Goal: Transaction & Acquisition: Book appointment/travel/reservation

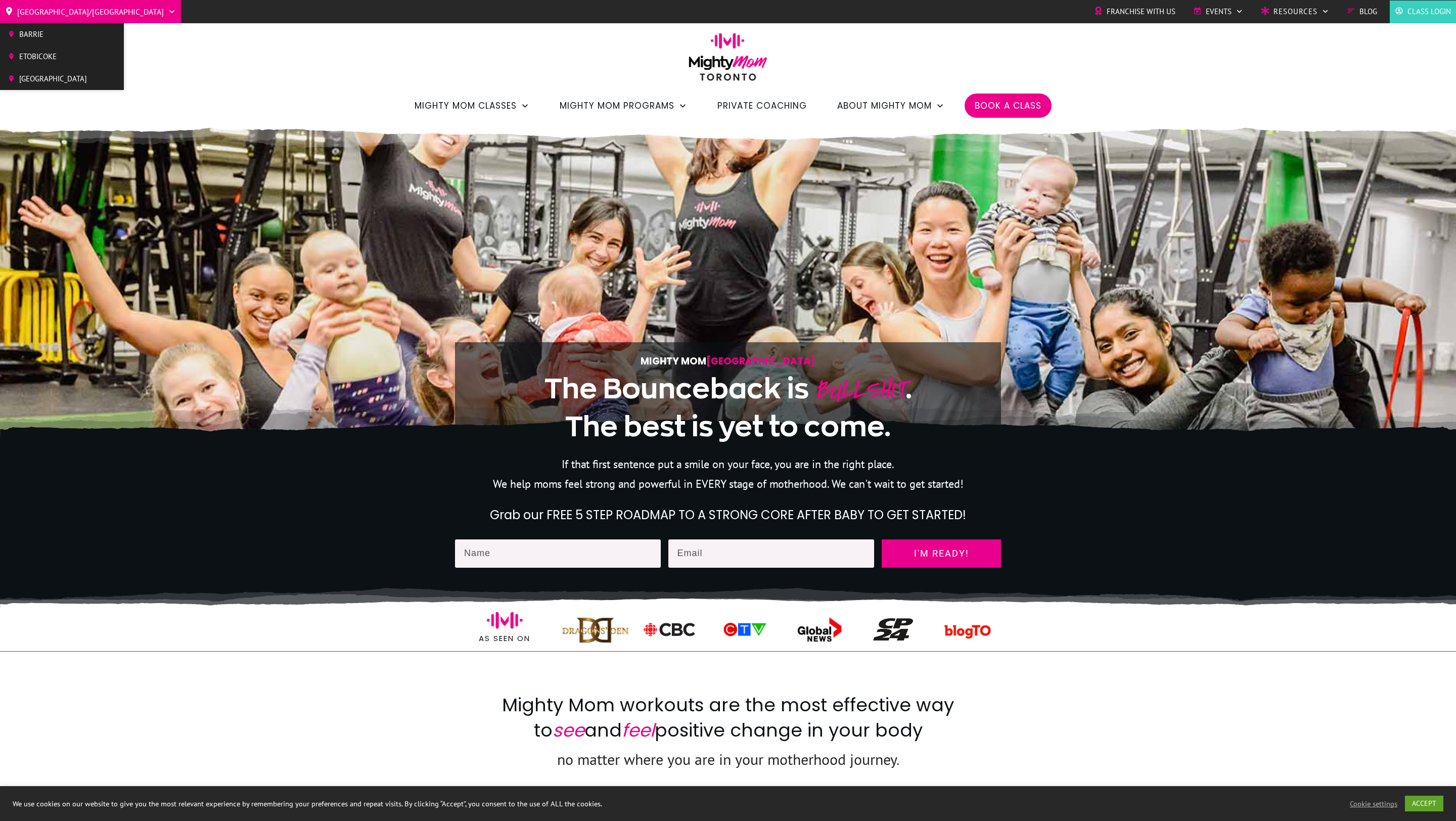
click at [63, 16] on span "[GEOGRAPHIC_DATA]/[GEOGRAPHIC_DATA]" at bounding box center [90, 11] width 146 height 16
click at [55, 80] on span "[GEOGRAPHIC_DATA]" at bounding box center [53, 79] width 68 height 15
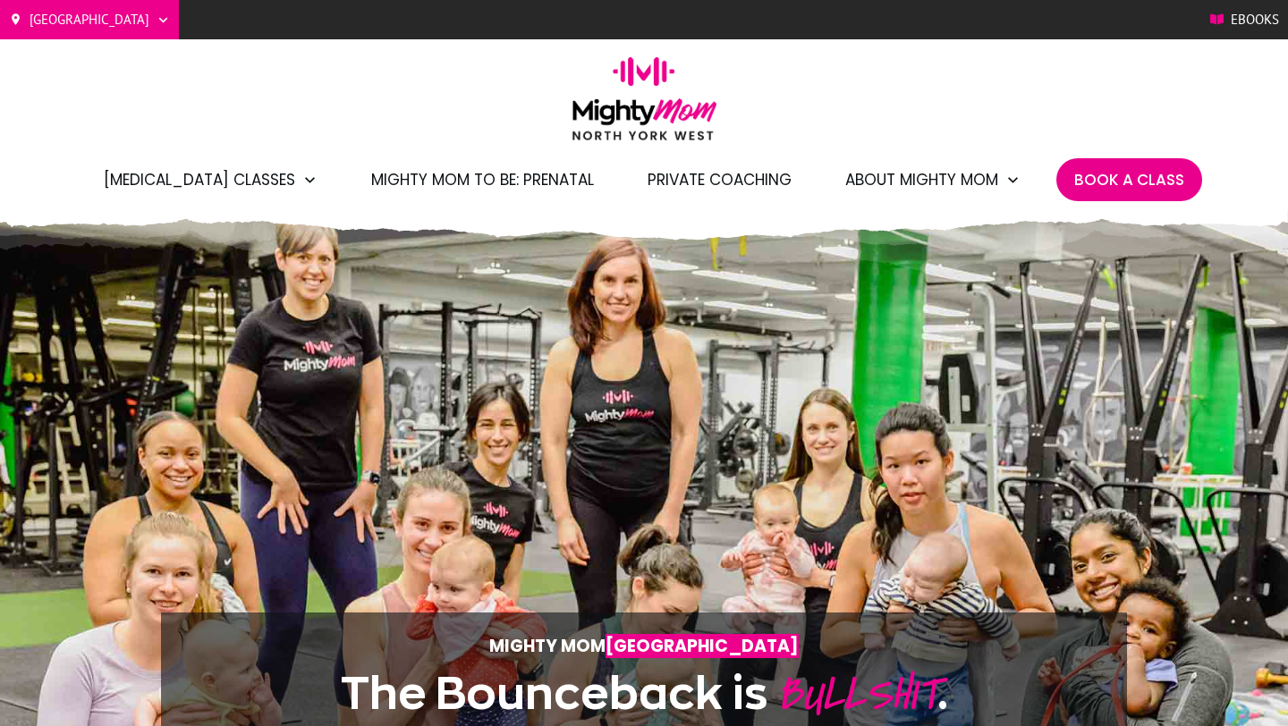
click at [1117, 179] on span "Book A Class" at bounding box center [1129, 180] width 110 height 30
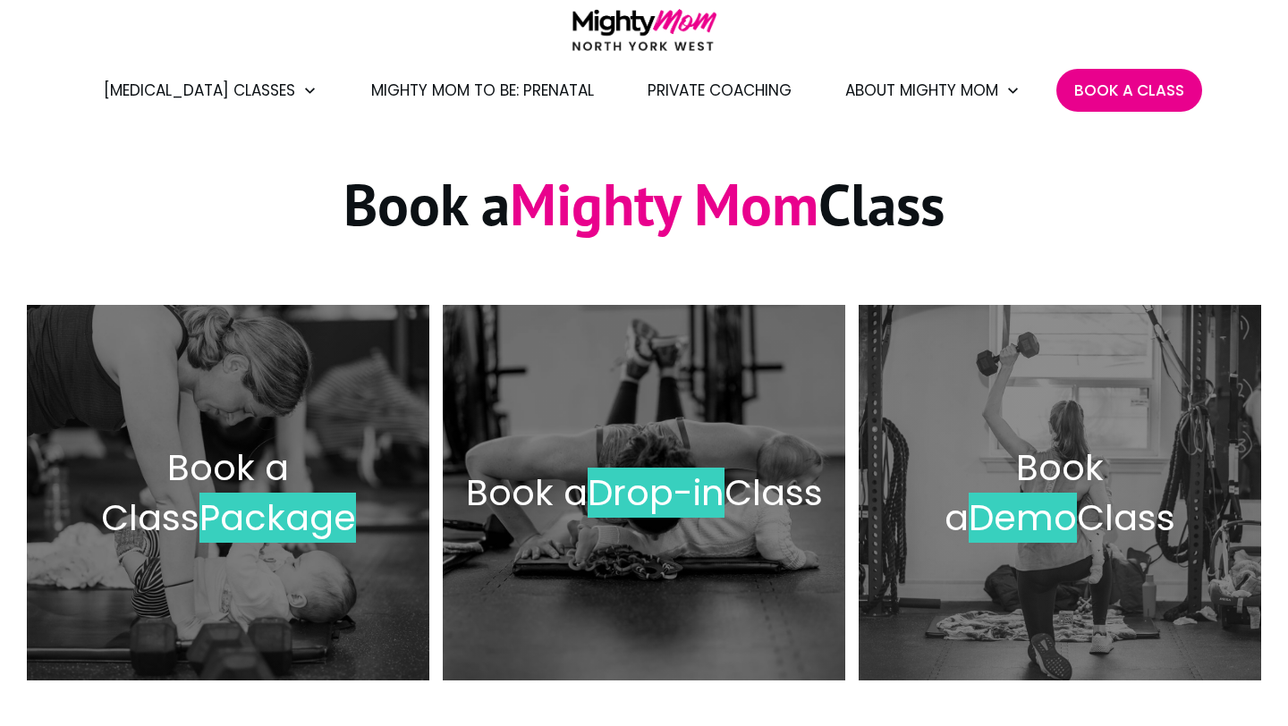
scroll to position [126, 0]
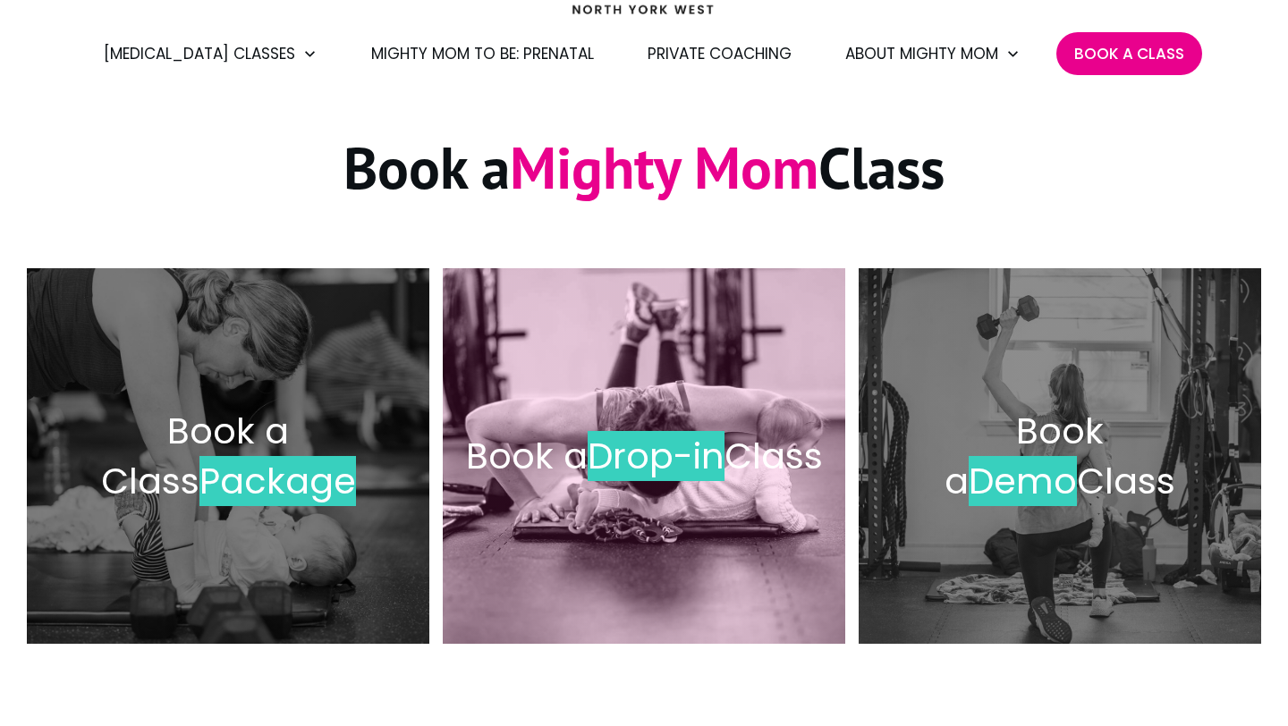
click at [619, 449] on h2 "Book a Drop-in Class" at bounding box center [644, 456] width 365 height 50
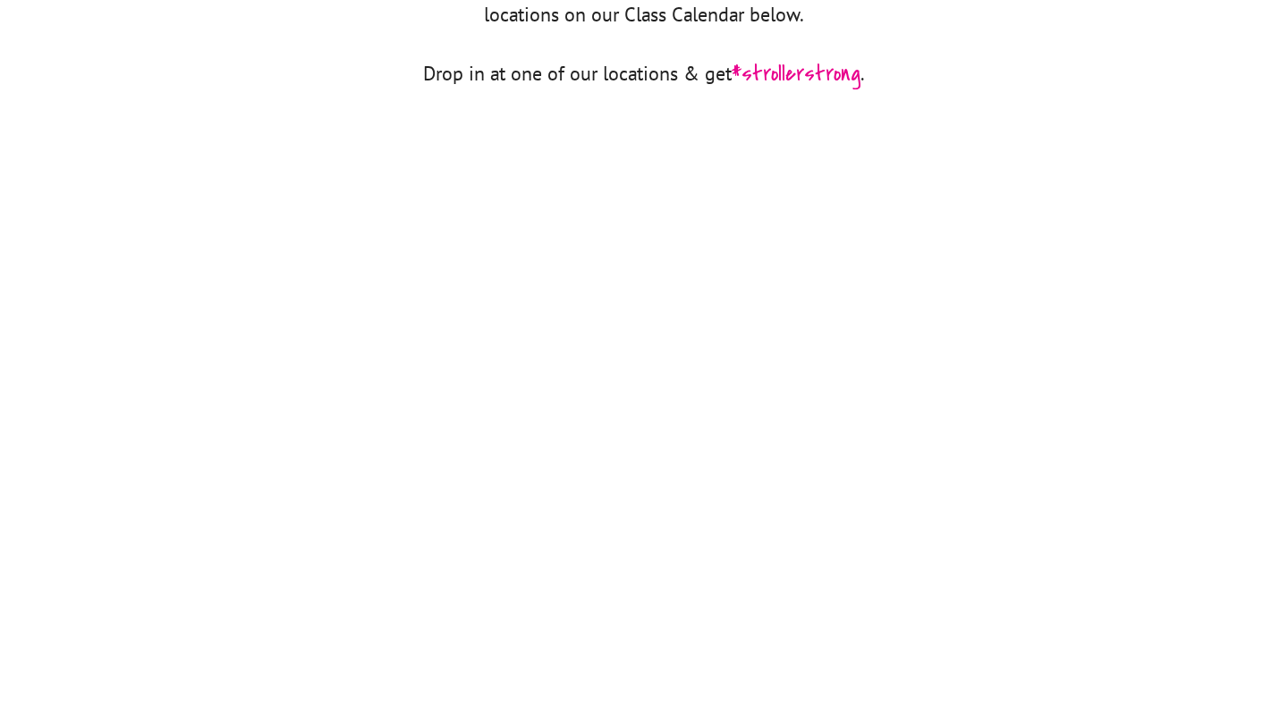
scroll to position [941, 0]
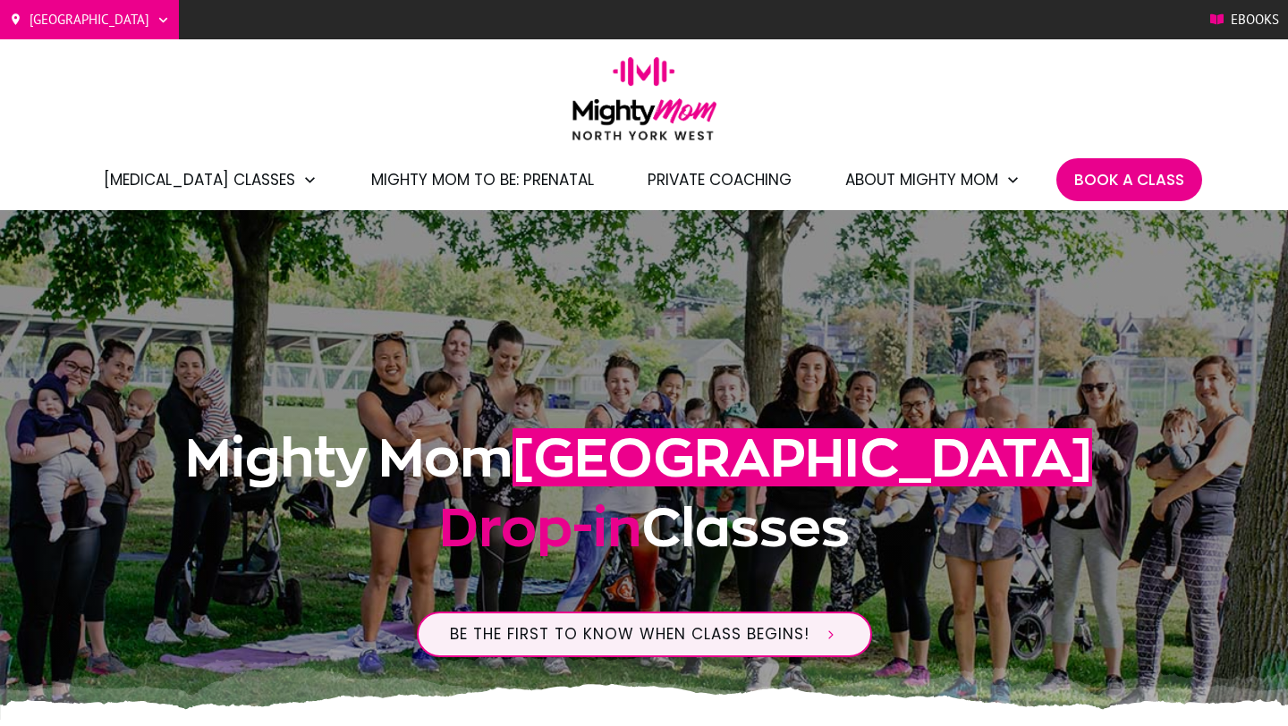
click at [1119, 179] on span "Book A Class" at bounding box center [1129, 180] width 110 height 30
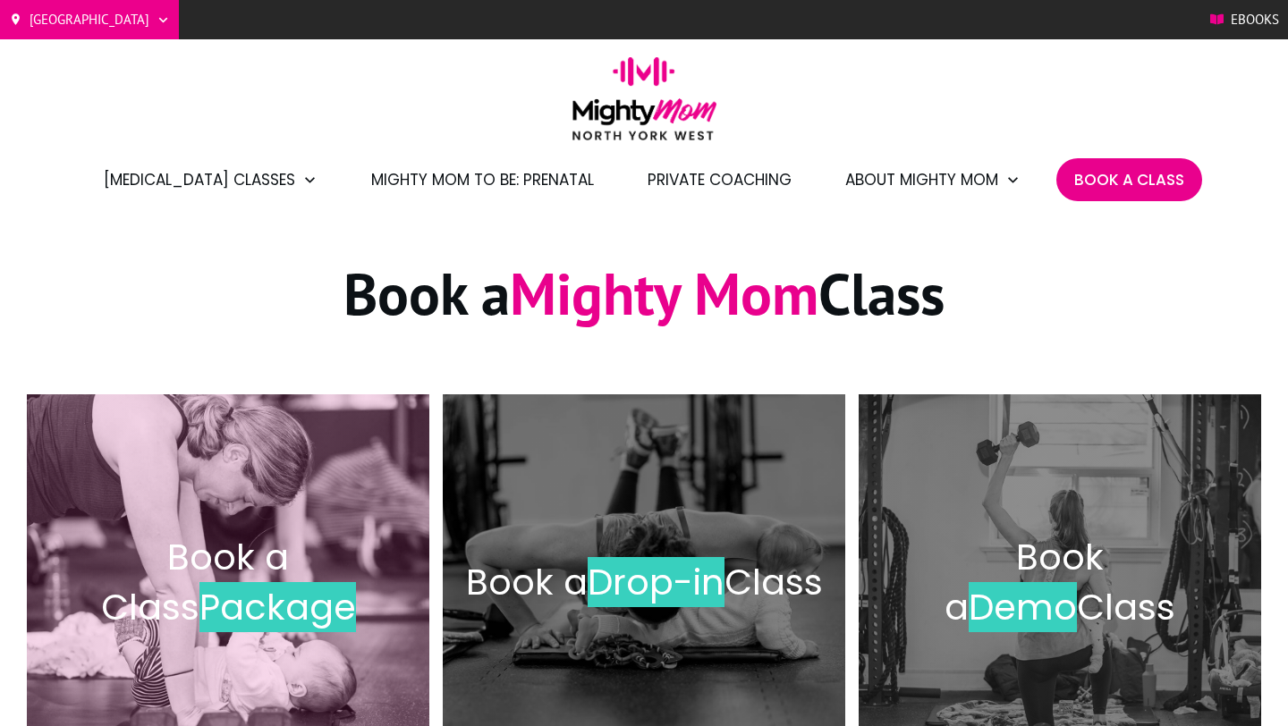
click at [216, 600] on span "Package" at bounding box center [277, 607] width 157 height 50
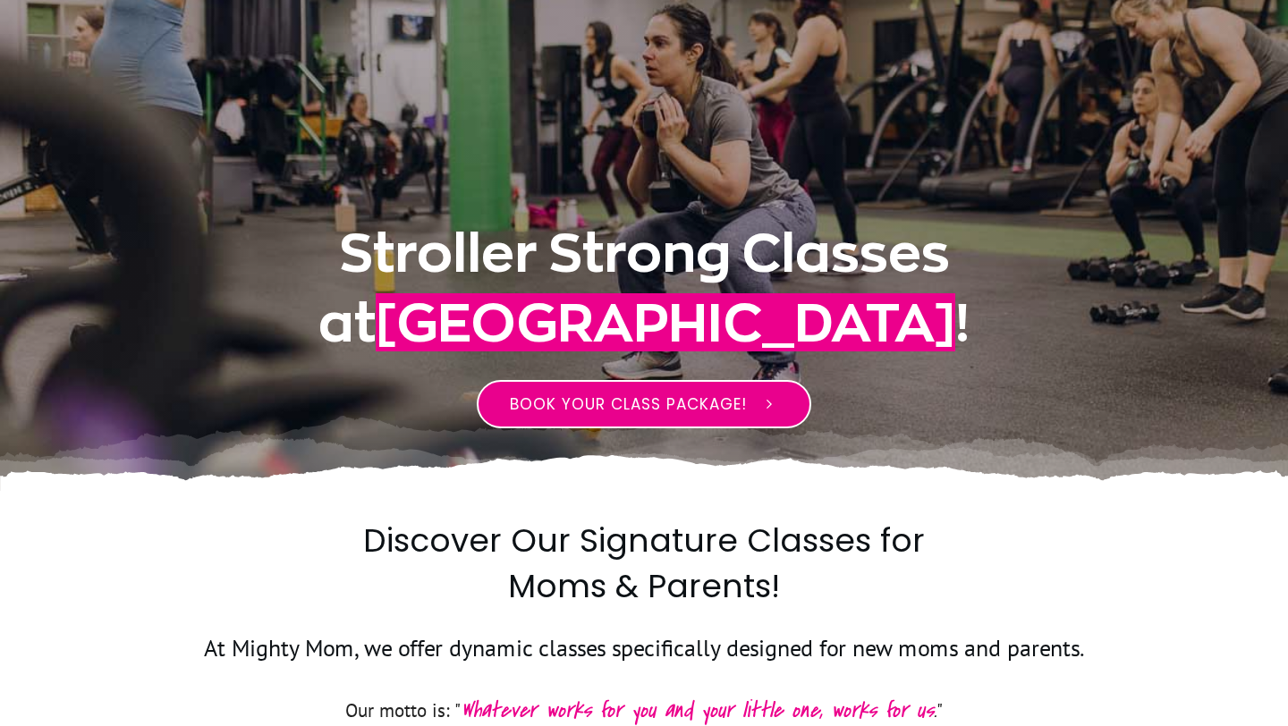
click at [593, 408] on span "BOOK YOUR CLASS PACKAGE!" at bounding box center [628, 404] width 237 height 21
